Goal: Information Seeking & Learning: Learn about a topic

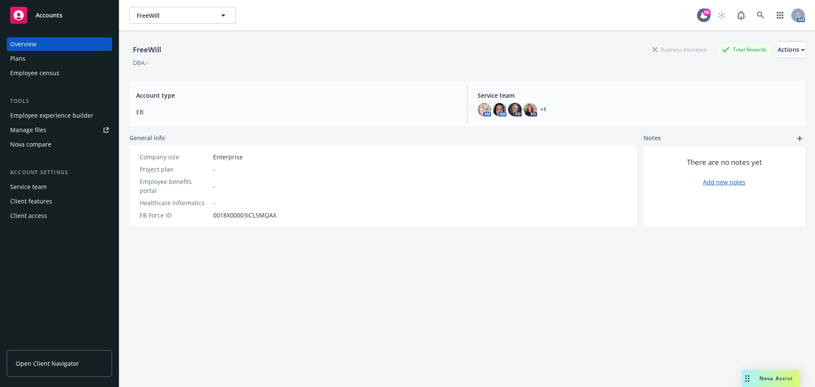
click at [59, 62] on div "Plans" at bounding box center [59, 59] width 99 height 14
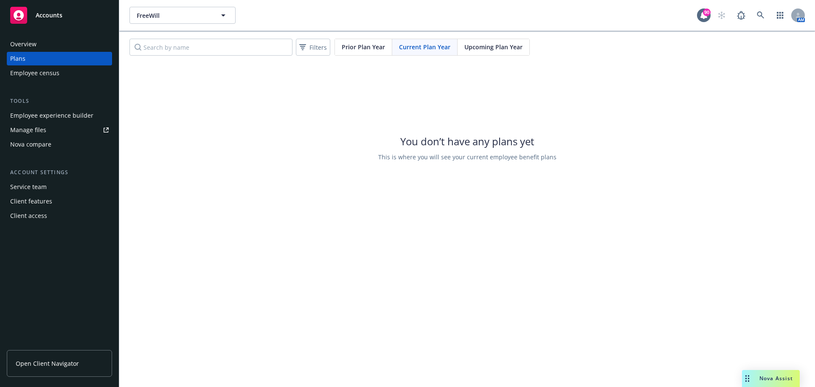
click at [476, 49] on span "Upcoming Plan Year" at bounding box center [494, 46] width 58 height 9
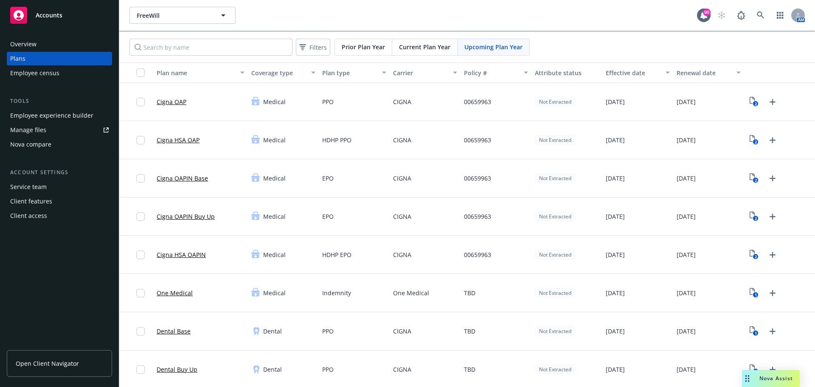
click at [195, 179] on link "Cigna OAPIN Base" at bounding box center [182, 178] width 51 height 9
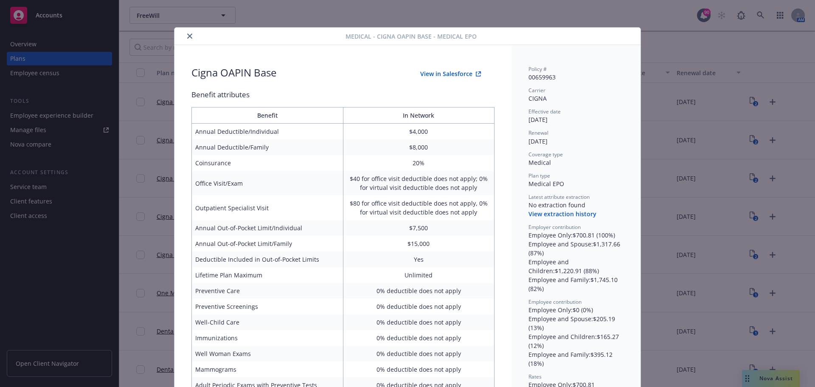
scroll to position [25, 0]
